Goal: Task Accomplishment & Management: Complete application form

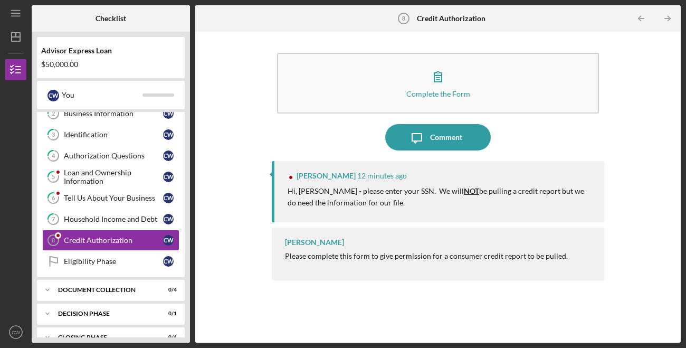
scroll to position [58, 0]
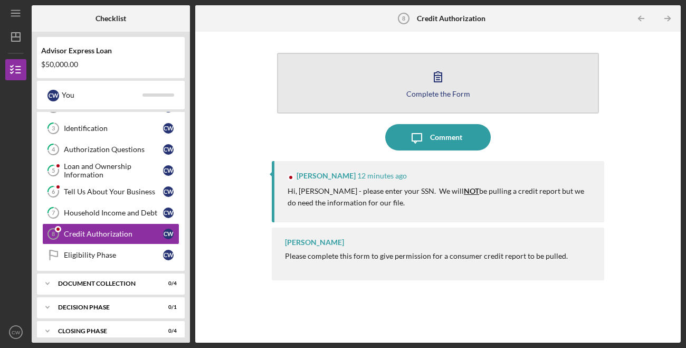
click at [426, 93] on div "Complete the Form" at bounding box center [438, 94] width 64 height 8
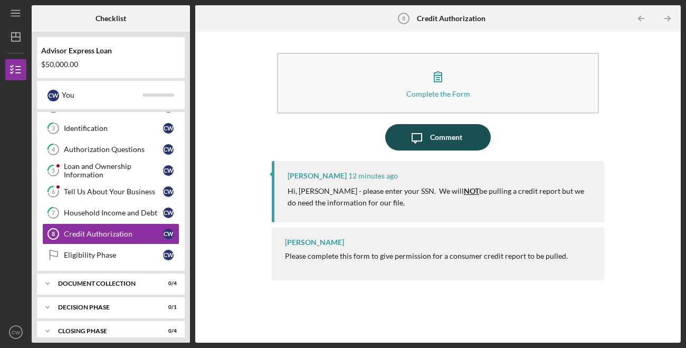
click at [424, 141] on icon "Icon/Message" at bounding box center [417, 137] width 26 height 26
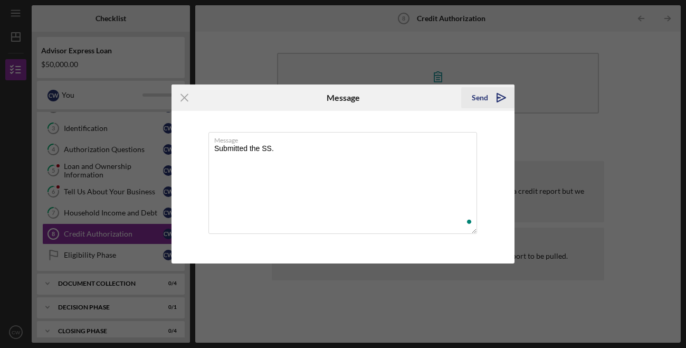
type textarea "Submitted the SS."
click at [478, 97] on div "Send" at bounding box center [480, 97] width 16 height 21
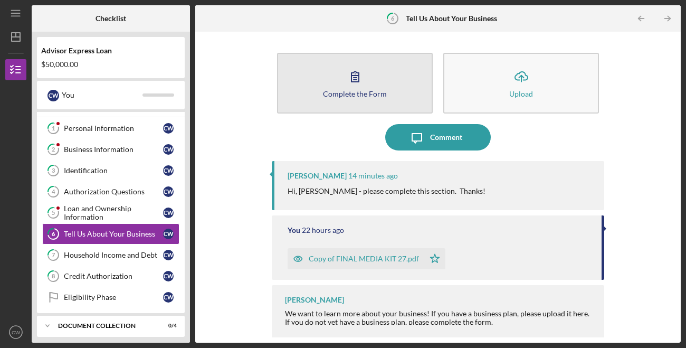
click at [373, 90] on div "Complete the Form" at bounding box center [355, 94] width 64 height 8
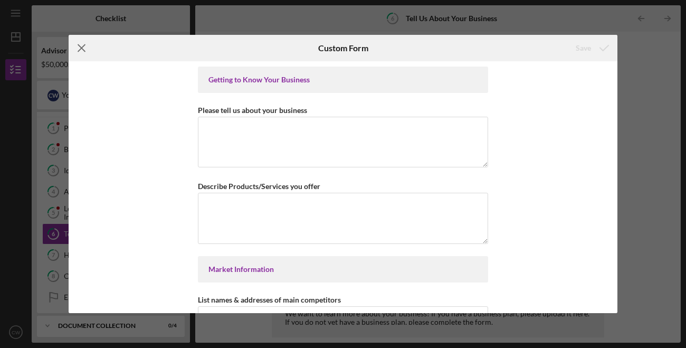
click at [79, 50] on line at bounding box center [81, 48] width 7 height 7
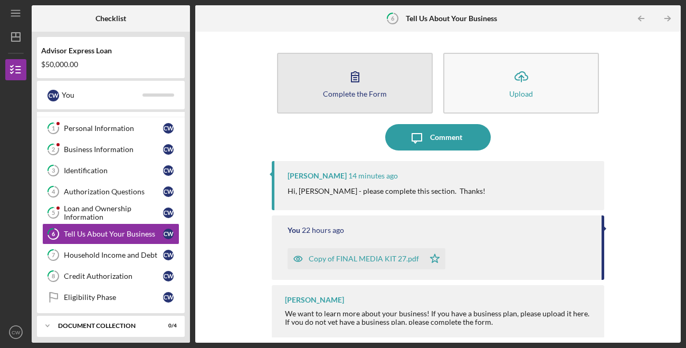
click at [359, 107] on button "Complete the Form Form" at bounding box center [355, 83] width 156 height 61
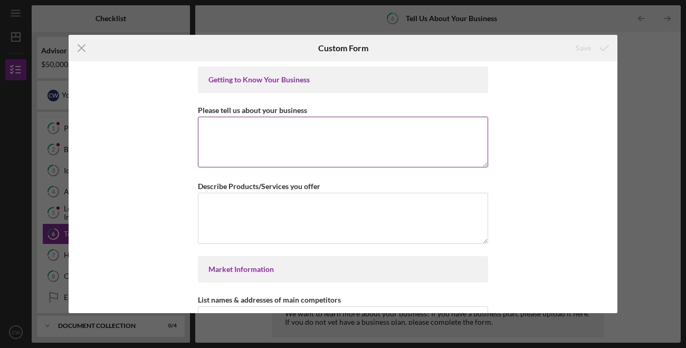
click at [323, 148] on textarea "Please tell us about your business" at bounding box center [343, 142] width 290 height 51
type textarea "w"
click at [342, 146] on textarea "We create community spaces" at bounding box center [343, 142] width 290 height 51
click at [349, 141] on textarea "We create community spaces" at bounding box center [343, 142] width 290 height 51
drag, startPoint x: 379, startPoint y: 133, endPoint x: 314, endPoint y: 129, distance: 65.1
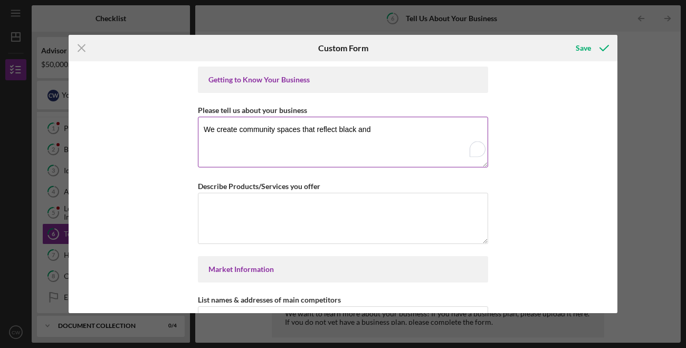
click at [314, 129] on textarea "We create community spaces that reflect black and" at bounding box center [343, 142] width 290 height 51
type textarea "We create community spaces that merge event space, shared workspace and food/be…"
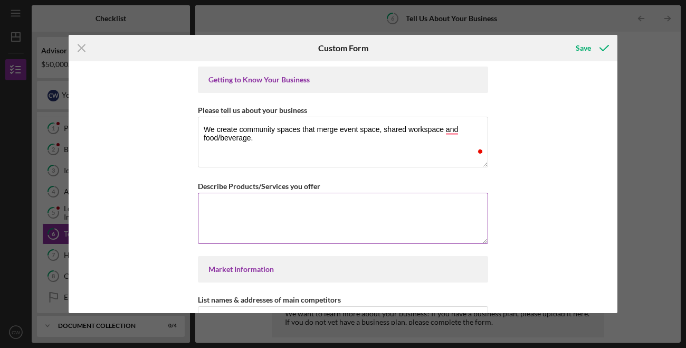
click at [388, 232] on textarea "Describe Products/Services you offer" at bounding box center [343, 218] width 290 height 51
click at [419, 208] on textarea "We offer shared workspace, event space and full service restureaunt" at bounding box center [343, 218] width 290 height 51
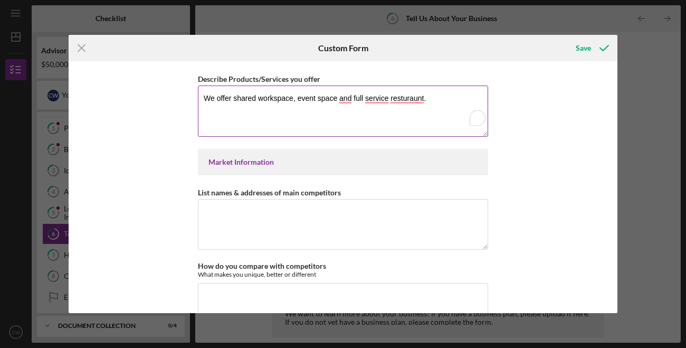
scroll to position [120, 0]
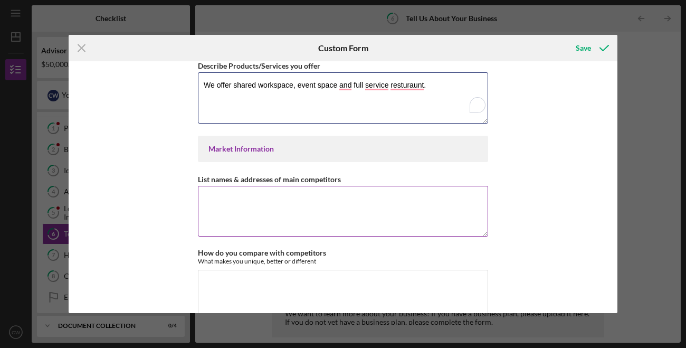
type textarea "We offer shared workspace, event space and full service resturaunt."
click at [390, 225] on textarea "List names & addresses of main competitors" at bounding box center [343, 211] width 290 height 51
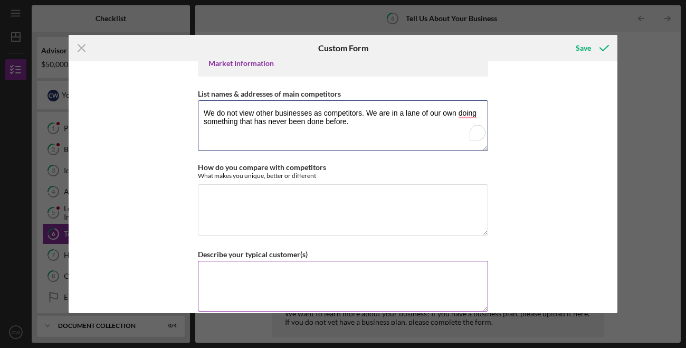
scroll to position [234, 0]
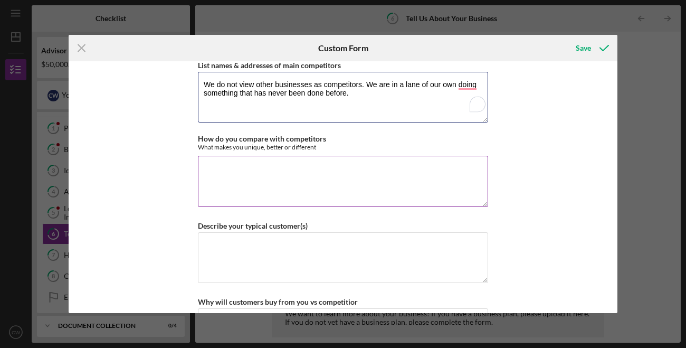
type textarea "We do not view other businesses as competitors. We are in a lane of our own doi…"
click at [310, 190] on textarea "How do you compare with competitors" at bounding box center [343, 181] width 290 height 51
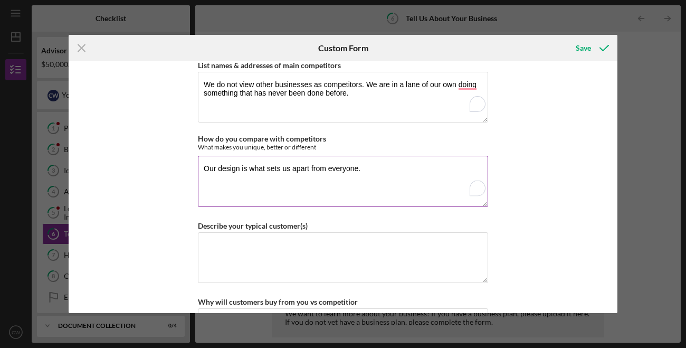
click at [241, 168] on textarea "Our design is what sets us apart from everyone." at bounding box center [343, 181] width 290 height 51
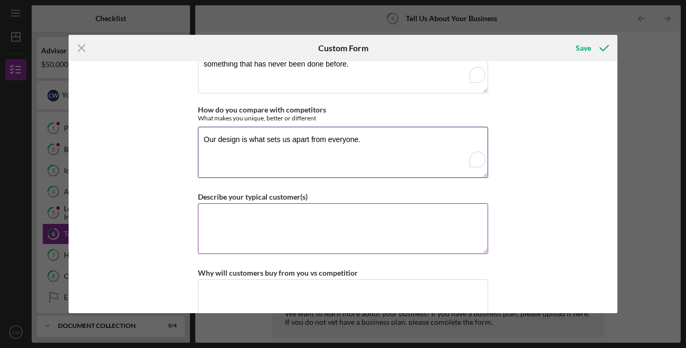
scroll to position [264, 0]
type textarea "Our design is what sets us apart from everyone."
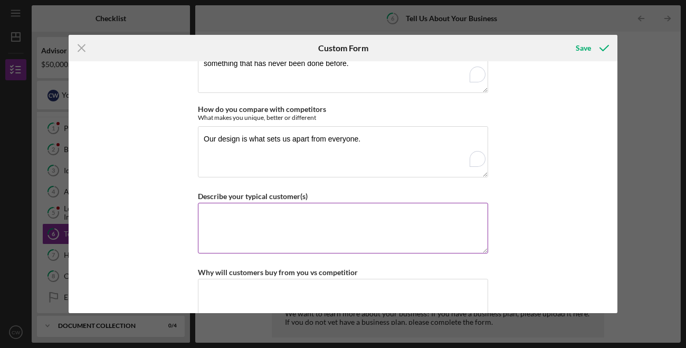
click at [262, 219] on textarea "Describe your typical customer(s)" at bounding box center [343, 228] width 290 height 51
drag, startPoint x: 433, startPoint y: 214, endPoint x: 338, endPoint y: 216, distance: 94.4
click at [338, 216] on textarea "Our customer base in multi-generational. We host Gen z, Mellineials" at bounding box center [343, 228] width 290 height 51
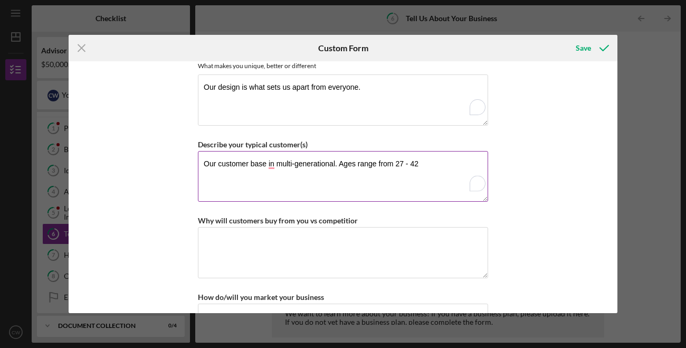
scroll to position [318, 0]
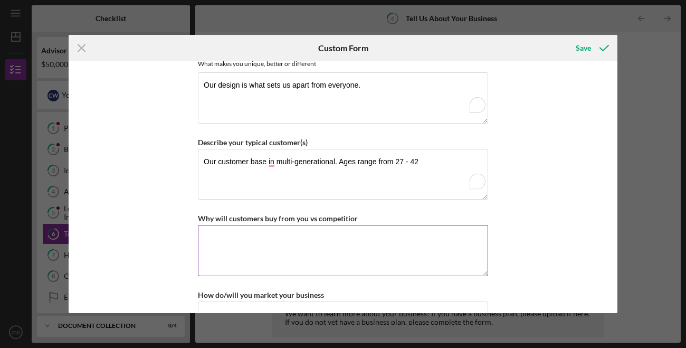
click at [321, 251] on textarea "Why will customers buy from you vs competitior" at bounding box center [343, 250] width 290 height 51
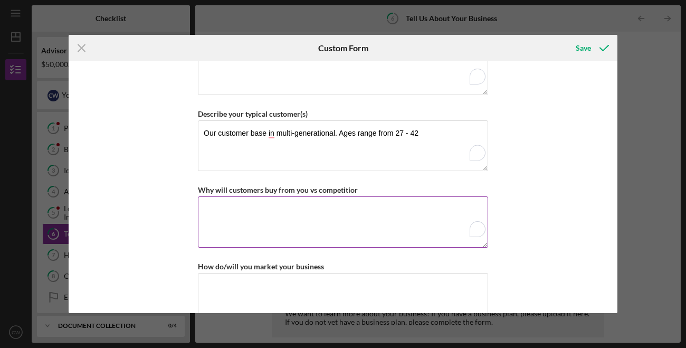
scroll to position [349, 0]
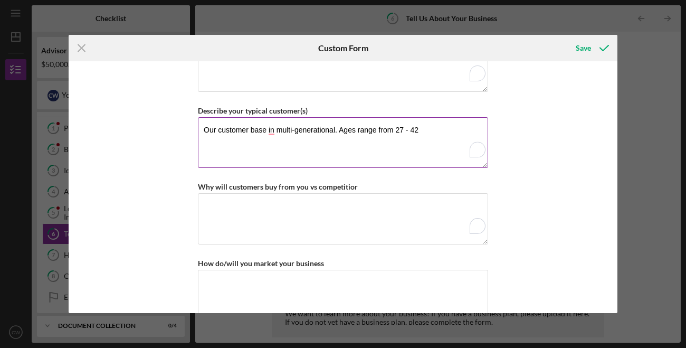
click at [418, 135] on textarea "Our customer base in multi-generational. Ages range from 27 - 42" at bounding box center [343, 142] width 290 height 51
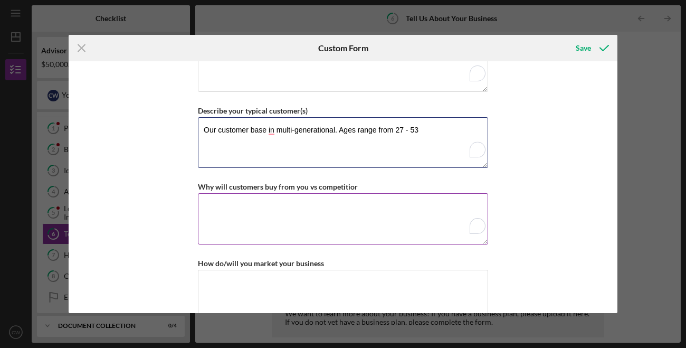
type textarea "Our customer base in multi-generational. Ages range from 27 - 53"
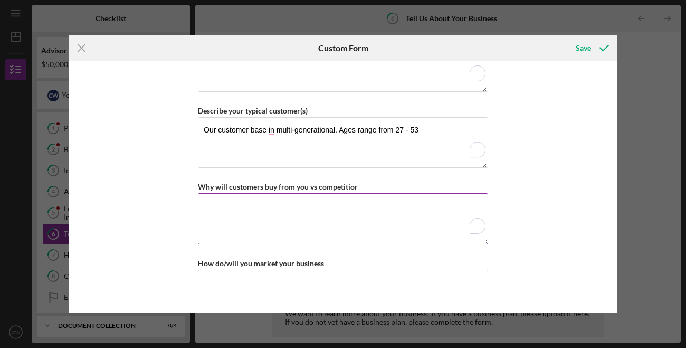
click at [418, 210] on textarea "Why will customers buy from you vs competitior" at bounding box center [343, 218] width 290 height 51
type textarea "w"
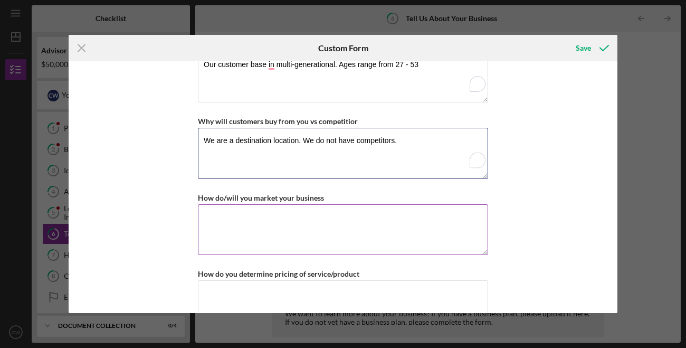
scroll to position [445, 0]
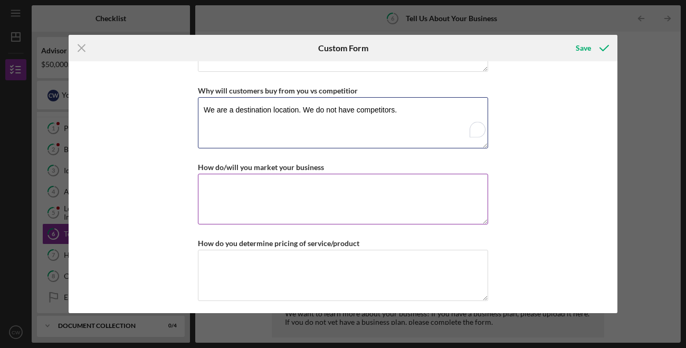
type textarea "We are a destination location. We do not have competitors."
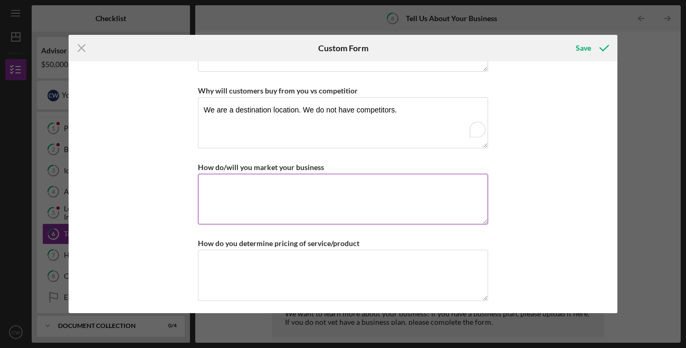
click at [386, 214] on textarea "How do/will you market your business" at bounding box center [343, 199] width 290 height 51
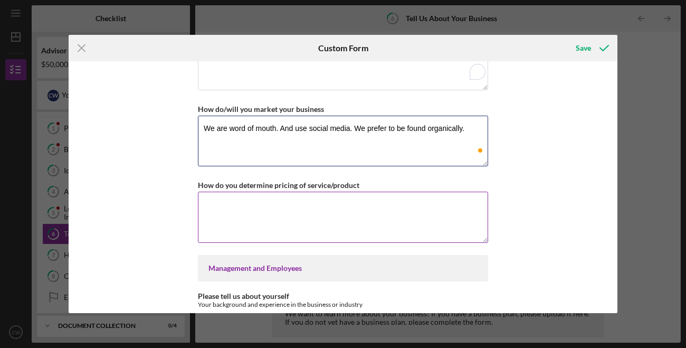
scroll to position [528, 0]
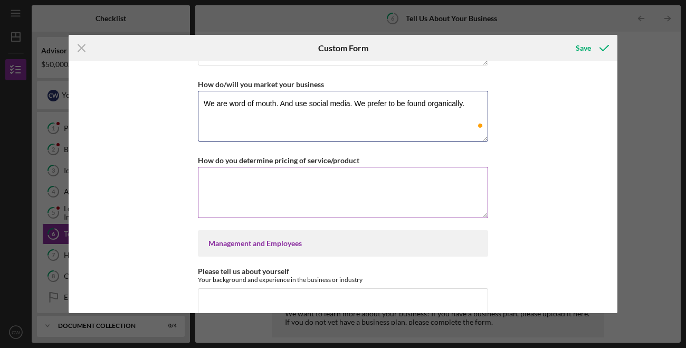
type textarea "We are word of mouth. And use social media. We prefer to be found organically."
click at [342, 204] on textarea "How do you determine pricing of service/product" at bounding box center [343, 192] width 290 height 51
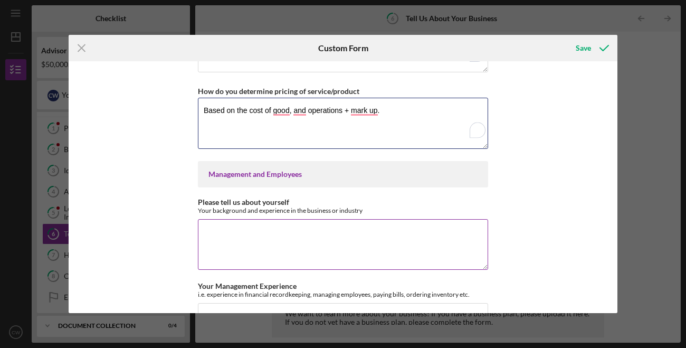
type textarea "Based on the cost of good, and operations + mark up."
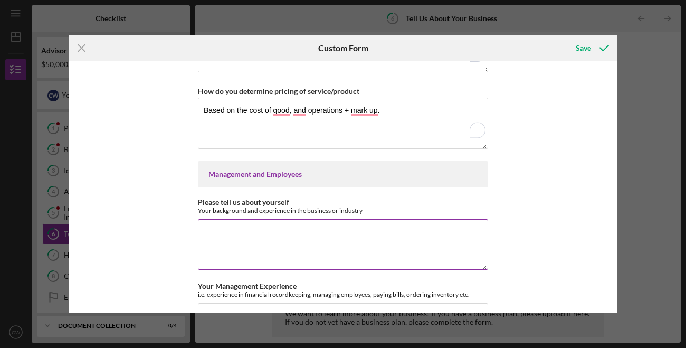
click at [338, 238] on textarea "Please tell us about yourself" at bounding box center [343, 244] width 290 height 51
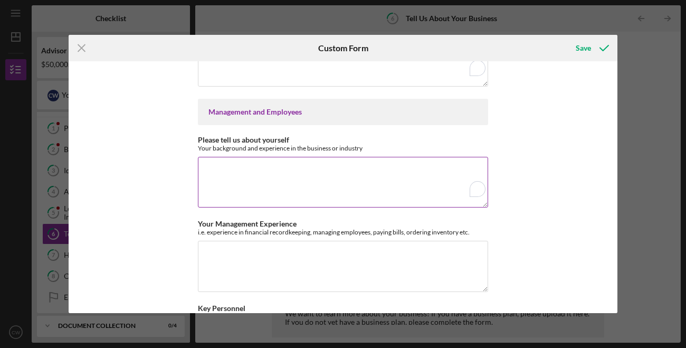
scroll to position [660, 0]
drag, startPoint x: 341, startPoint y: 171, endPoint x: 84, endPoint y: 101, distance: 267.0
click at [84, 101] on div "Getting to Know Your Business Please tell us about your business We create comm…" at bounding box center [343, 187] width 549 height 252
paste textarea "Chris Webley hails from North Carolina, where he studied Textile Technology wit…"
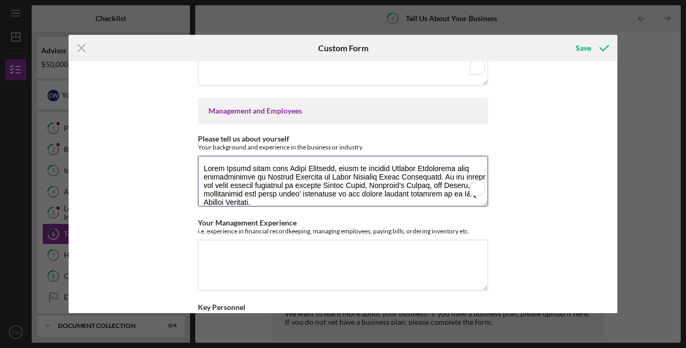
scroll to position [154, 0]
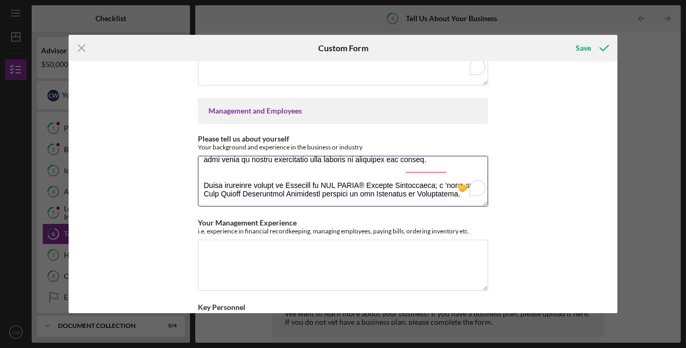
type textarea "Chris Webley hails from North Carolina, where he studied Textile Technology wit…"
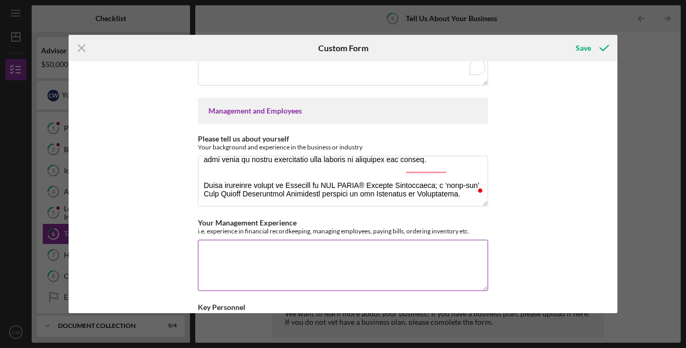
click at [342, 271] on textarea "Your Management Experience" at bounding box center [343, 264] width 290 height 51
paste textarea "Christopher Webley, President (CEO), studied Textile Technology with concentrat…"
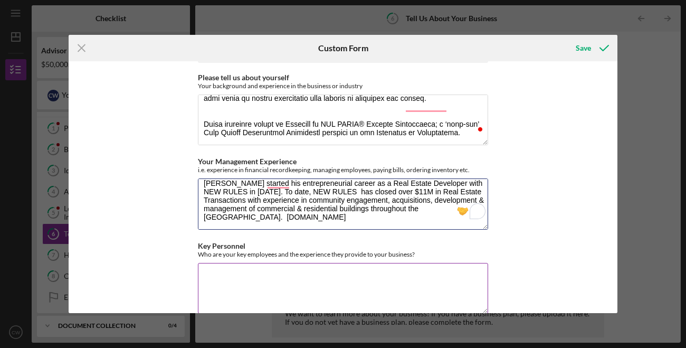
scroll to position [768, 0]
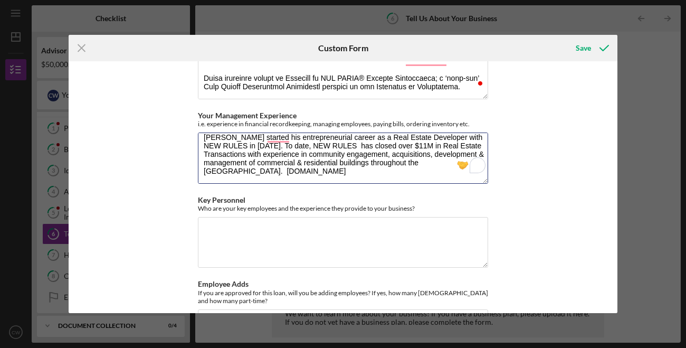
type textarea "Christopher Webley, President (CEO), studied Textile Technology with concentrat…"
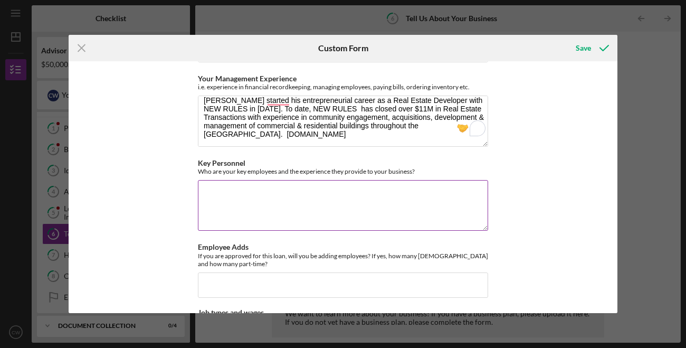
scroll to position [802, 0]
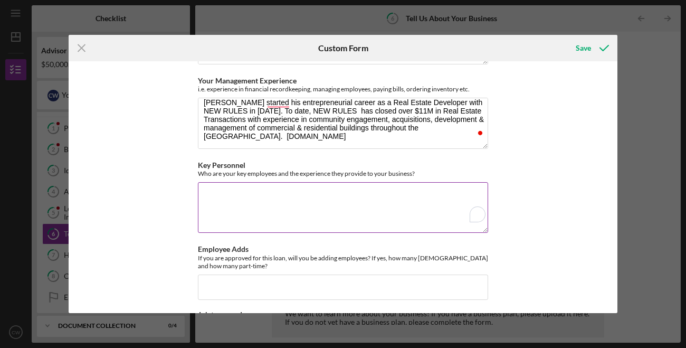
click at [296, 212] on textarea "Key Personnel" at bounding box center [343, 207] width 290 height 51
type textarea "m"
type textarea "M"
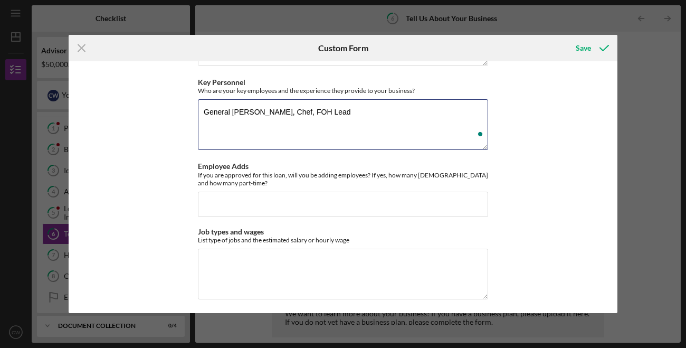
scroll to position [886, 0]
type textarea "General Manger, Chef, FOH Lead"
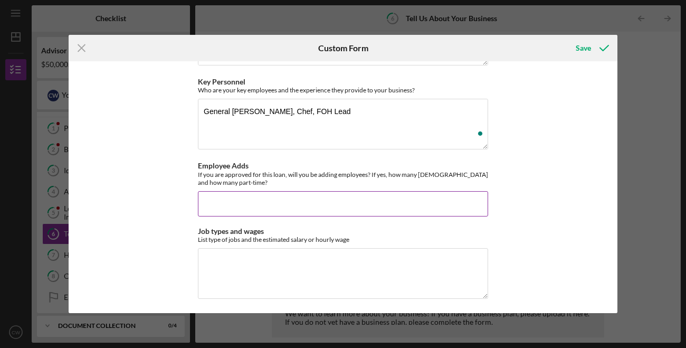
click at [286, 203] on input "Employee Adds" at bounding box center [343, 203] width 290 height 25
type input "1"
click at [298, 270] on textarea "Job types and wages" at bounding box center [343, 273] width 290 height 51
click at [242, 208] on input "1" at bounding box center [343, 203] width 290 height 25
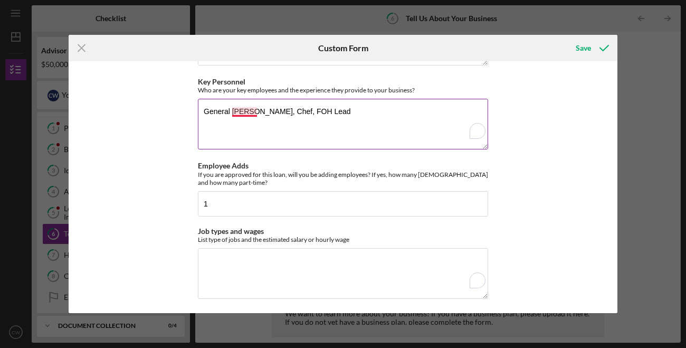
click at [247, 111] on textarea "General Manger, Chef, FOH Lead" at bounding box center [343, 124] width 290 height 51
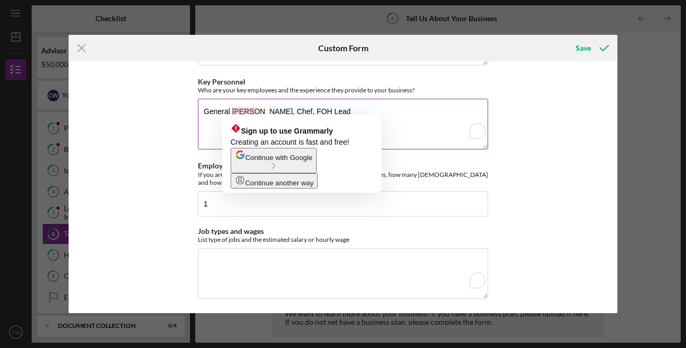
click at [245, 109] on textarea "General Manger, Chef, FOH Lead" at bounding box center [343, 124] width 290 height 51
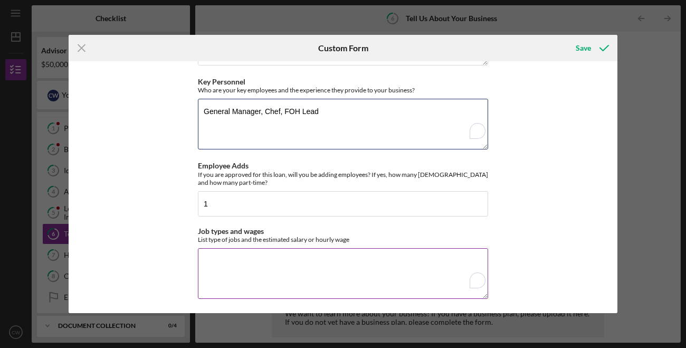
type textarea "General Manager, Chef, FOH Lead"
click at [281, 250] on textarea "Job types and wages" at bounding box center [343, 273] width 290 height 51
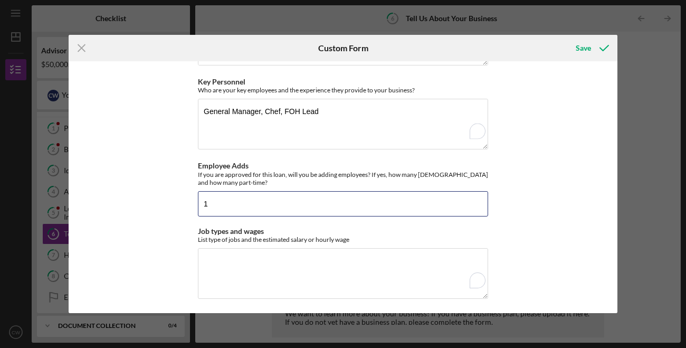
drag, startPoint x: 228, startPoint y: 197, endPoint x: 138, endPoint y: 174, distance: 93.0
click at [166, 189] on div "Getting to Know Your Business Please tell us about your business We create comm…" at bounding box center [343, 187] width 549 height 252
type input "0"
click at [207, 268] on textarea "Job types and wages" at bounding box center [343, 273] width 290 height 51
type textarea "0"
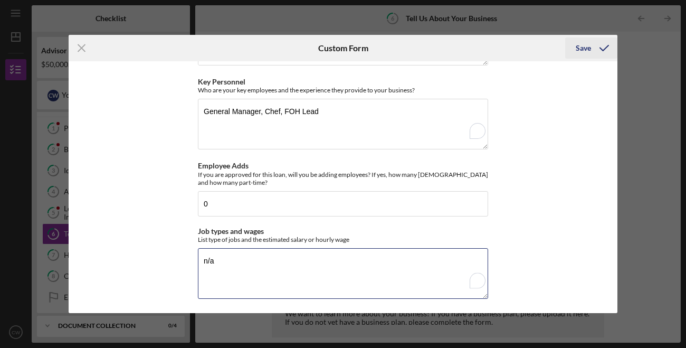
type textarea "n/a"
click at [578, 52] on div "Save" at bounding box center [583, 47] width 15 height 21
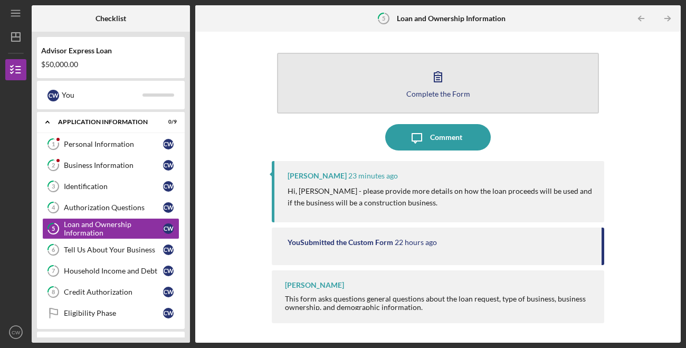
click at [443, 96] on div "Complete the Form" at bounding box center [438, 94] width 64 height 8
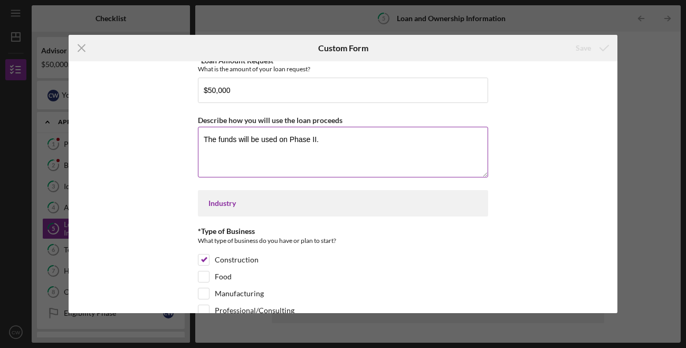
scroll to position [49, 0]
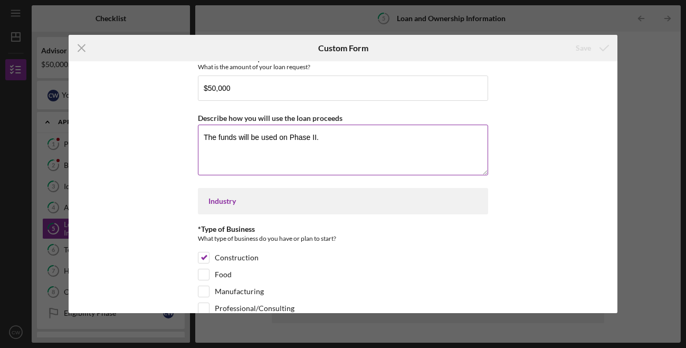
click at [334, 147] on textarea "The funds will be used on Phase II." at bounding box center [343, 149] width 290 height 51
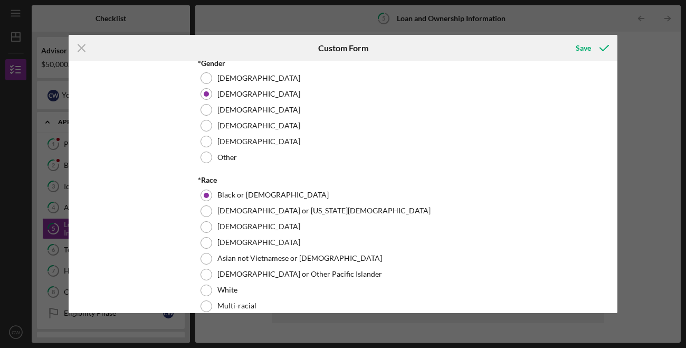
scroll to position [740, 0]
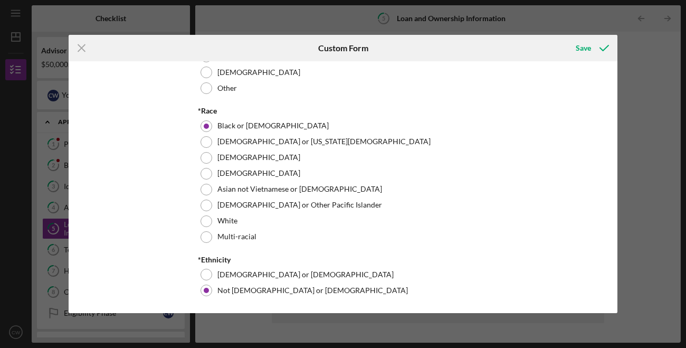
type textarea "The funds will be used on Phase II to cover construction hard cost related to t…"
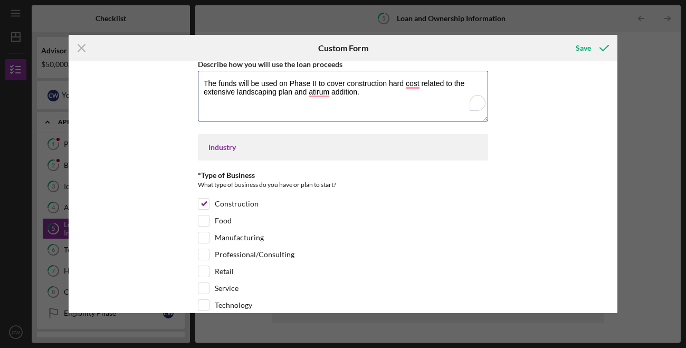
scroll to position [0, 0]
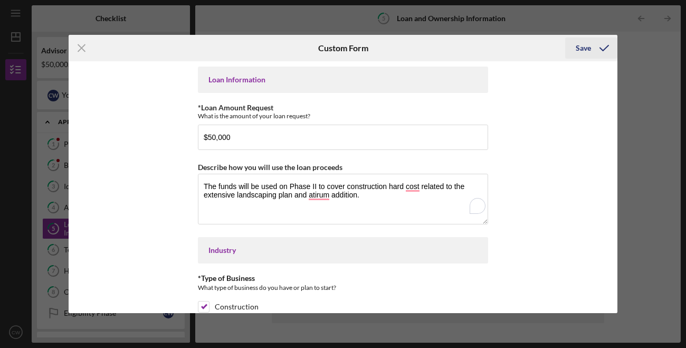
click at [587, 42] on div "Save" at bounding box center [583, 47] width 15 height 21
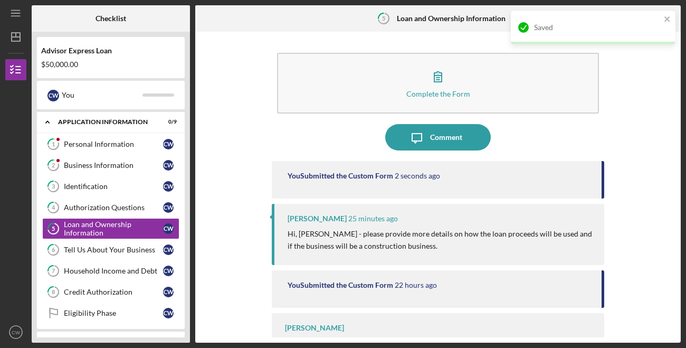
scroll to position [7, 0]
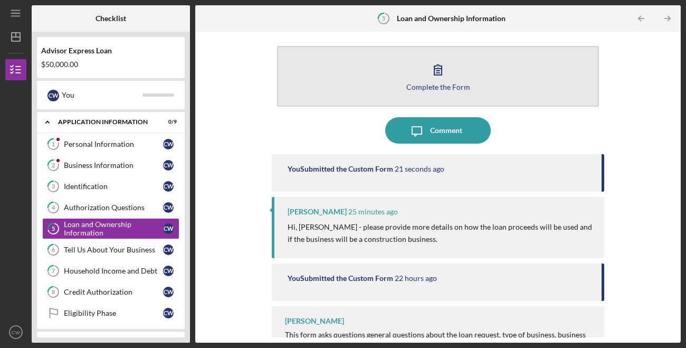
click at [414, 80] on button "Complete the Form Form" at bounding box center [438, 76] width 322 height 61
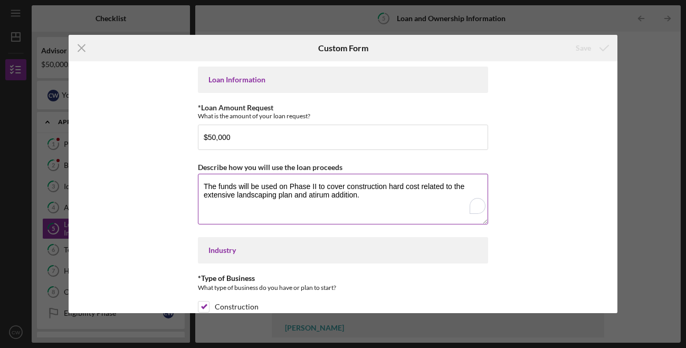
click at [376, 199] on textarea "The funds will be used on Phase II to cover construction hard cost related to t…" at bounding box center [343, 199] width 290 height 51
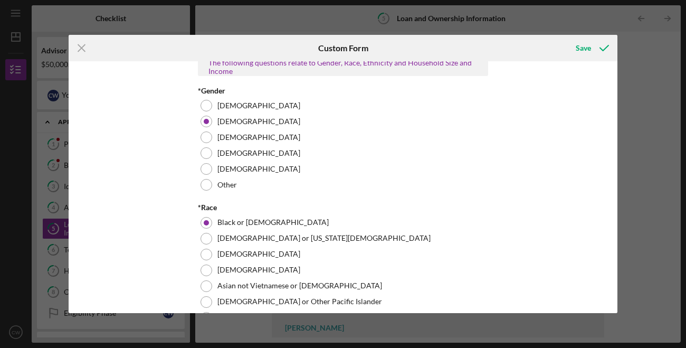
scroll to position [632, 0]
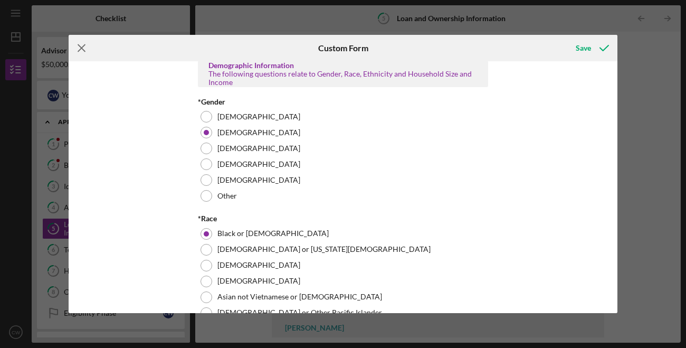
type textarea "The funds will be used on Phase II to cover construction hard cost related to t…"
click at [87, 51] on icon "Icon/Menu Close" at bounding box center [82, 48] width 26 height 26
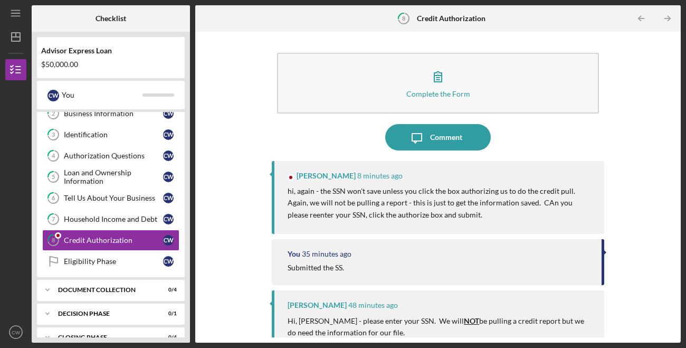
scroll to position [58, 0]
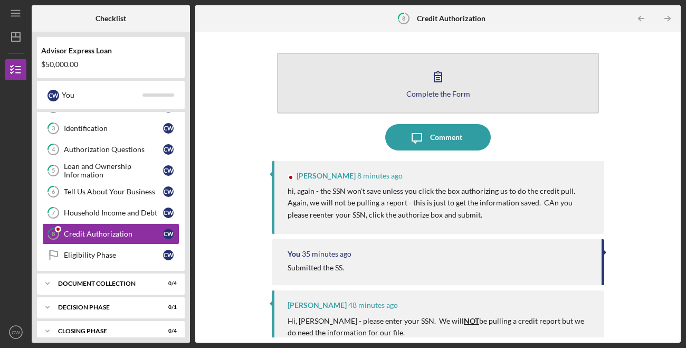
click at [412, 92] on div "Complete the Form" at bounding box center [438, 94] width 64 height 8
click at [367, 101] on button "Complete the Form Form" at bounding box center [438, 83] width 322 height 61
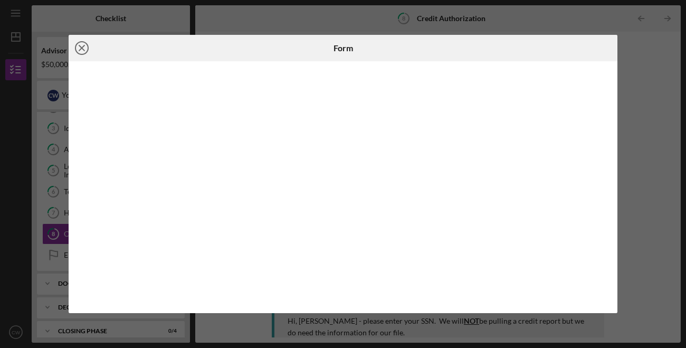
click at [83, 52] on icon "Icon/Close" at bounding box center [82, 48] width 26 height 26
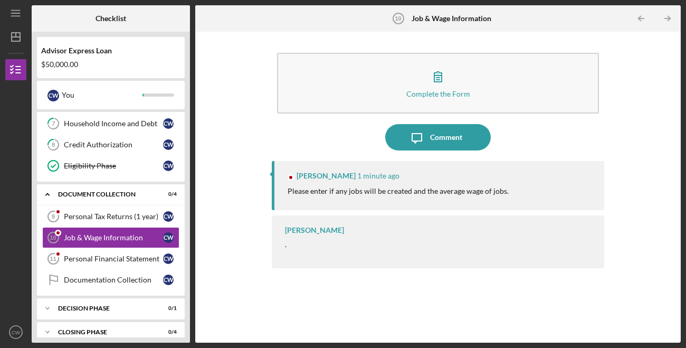
scroll to position [151, 0]
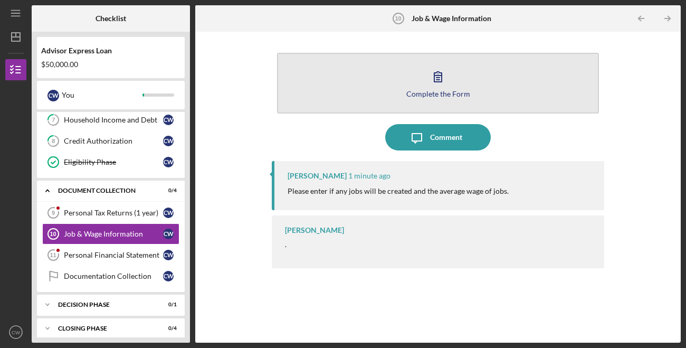
click at [396, 87] on button "Complete the Form Form" at bounding box center [438, 83] width 322 height 61
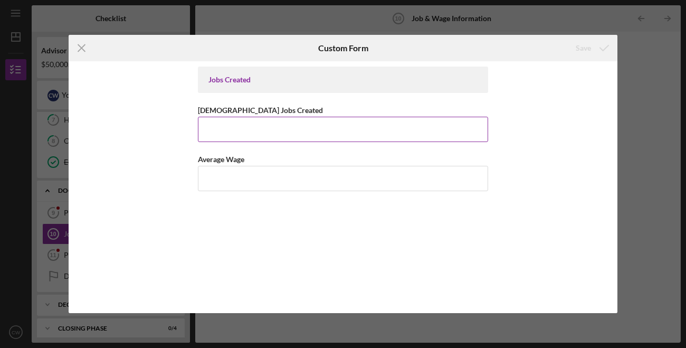
click at [308, 131] on input "Full Time Jobs Created" at bounding box center [343, 129] width 290 height 25
type input "2"
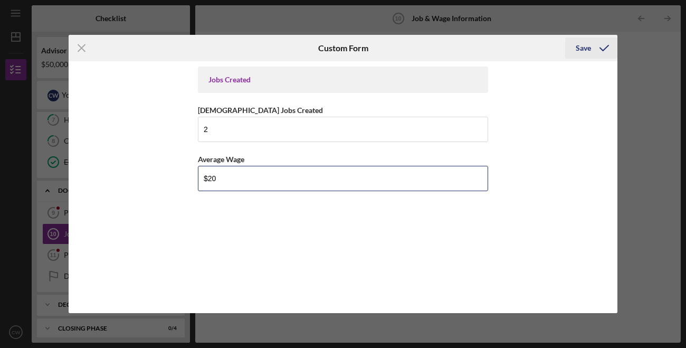
type input "$20"
click at [577, 47] on div "Save" at bounding box center [583, 47] width 15 height 21
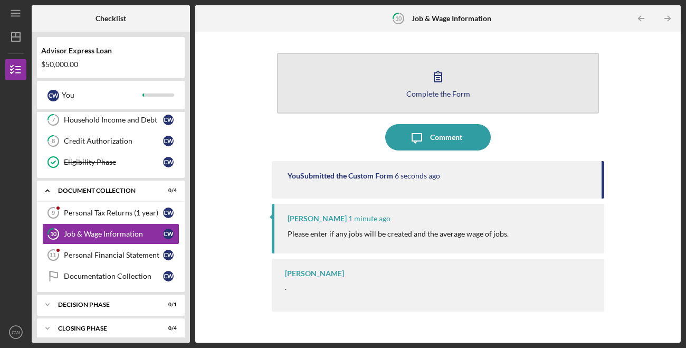
click at [424, 95] on div "Complete the Form" at bounding box center [438, 94] width 64 height 8
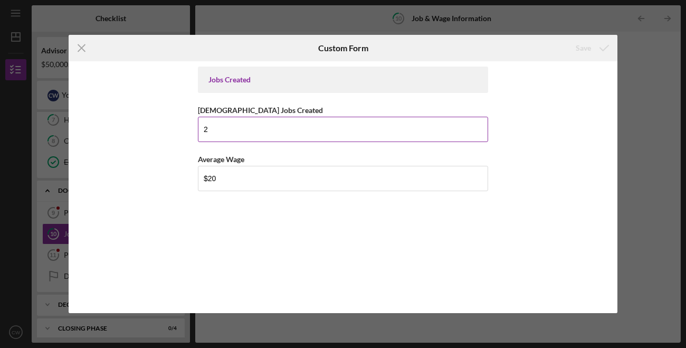
drag, startPoint x: 272, startPoint y: 126, endPoint x: 208, endPoint y: 126, distance: 63.8
click at [208, 126] on input "2" at bounding box center [343, 129] width 290 height 25
click at [213, 132] on input "2" at bounding box center [343, 129] width 290 height 25
type input "2"
click at [82, 45] on icon "Icon/Menu Close" at bounding box center [82, 48] width 26 height 26
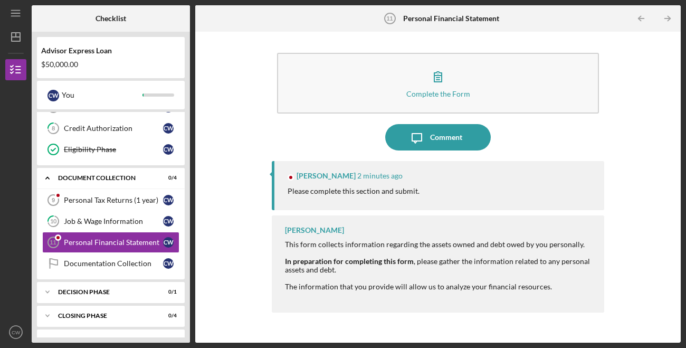
scroll to position [164, 0]
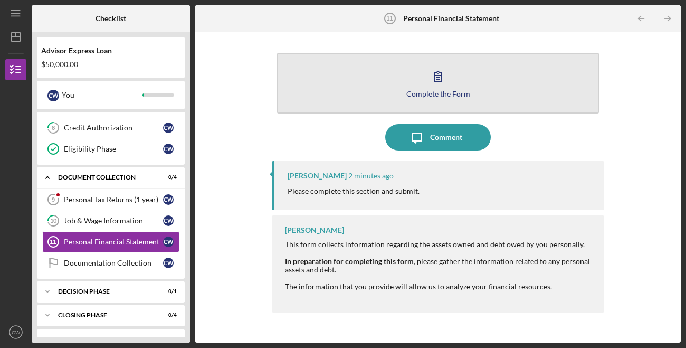
click at [414, 92] on div "Complete the Form" at bounding box center [438, 94] width 64 height 8
click at [326, 98] on button "Complete the Form Form" at bounding box center [438, 83] width 322 height 61
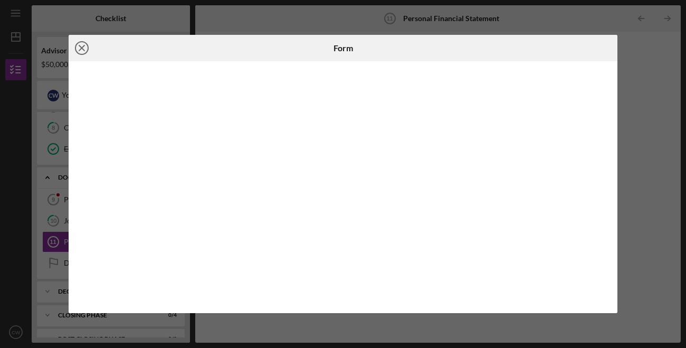
click at [84, 50] on line at bounding box center [81, 47] width 5 height 5
